Goal: Task Accomplishment & Management: Complete application form

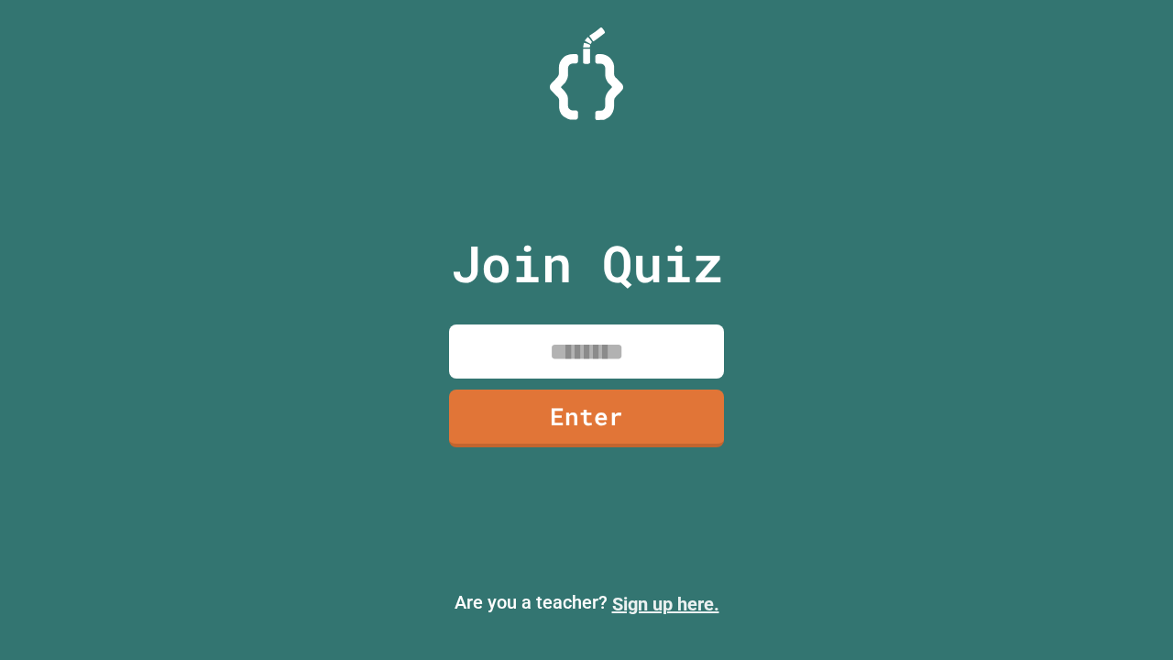
click at [665, 604] on link "Sign up here." at bounding box center [665, 604] width 107 height 22
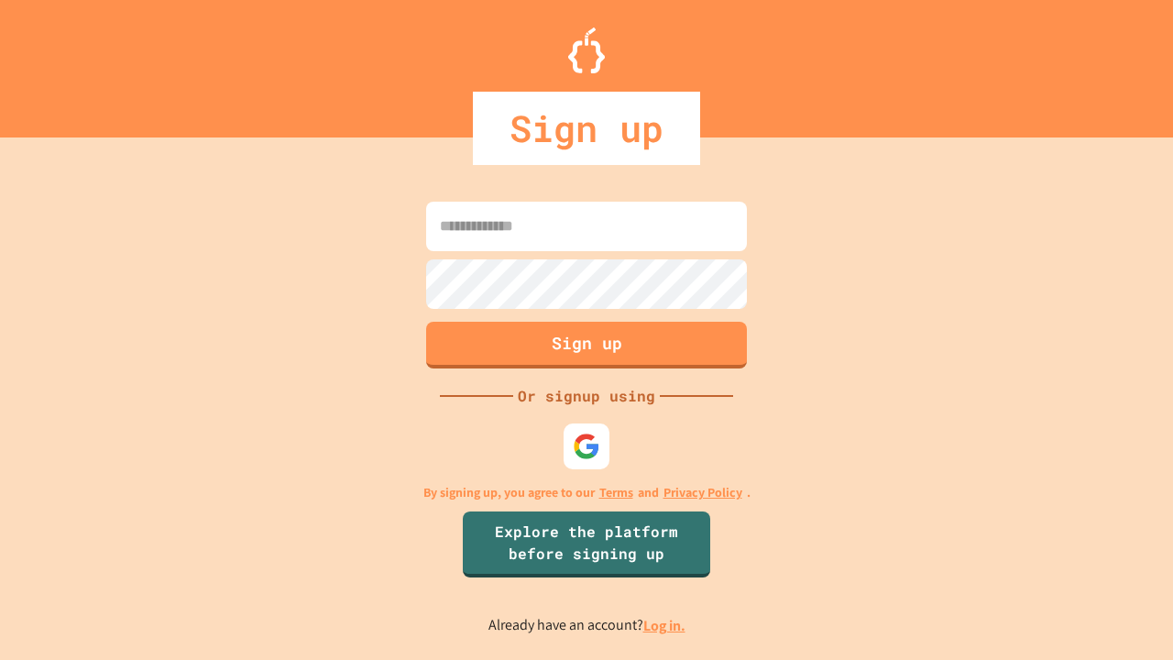
click at [665, 625] on link "Log in." at bounding box center [664, 625] width 42 height 19
